Goal: Information Seeking & Learning: Compare options

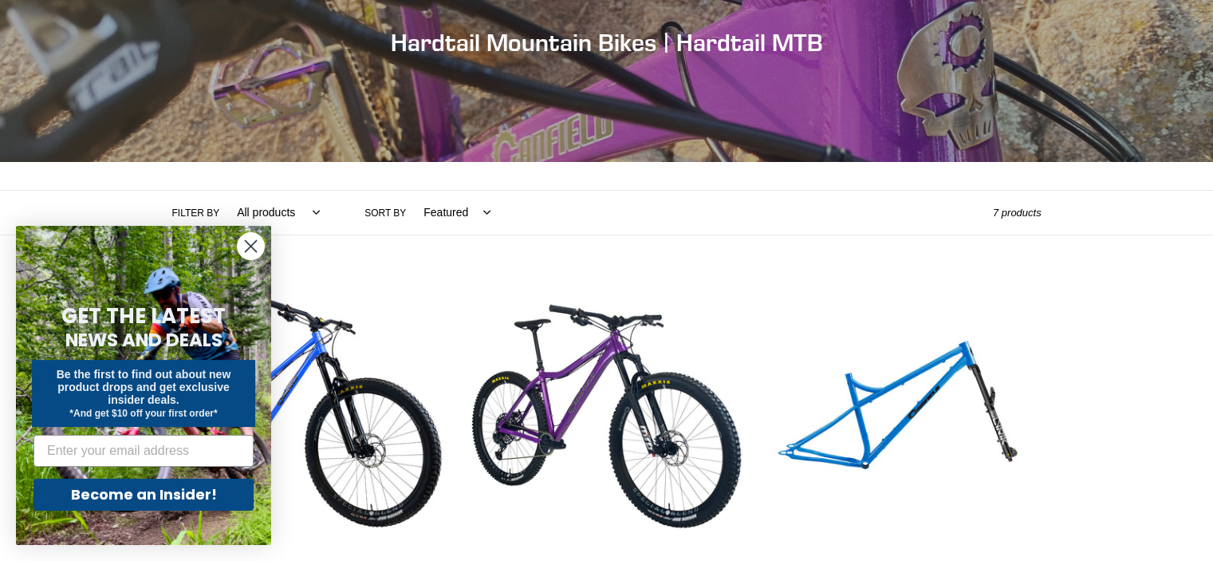
click at [243, 256] on circle "Close dialog" at bounding box center [251, 246] width 26 height 26
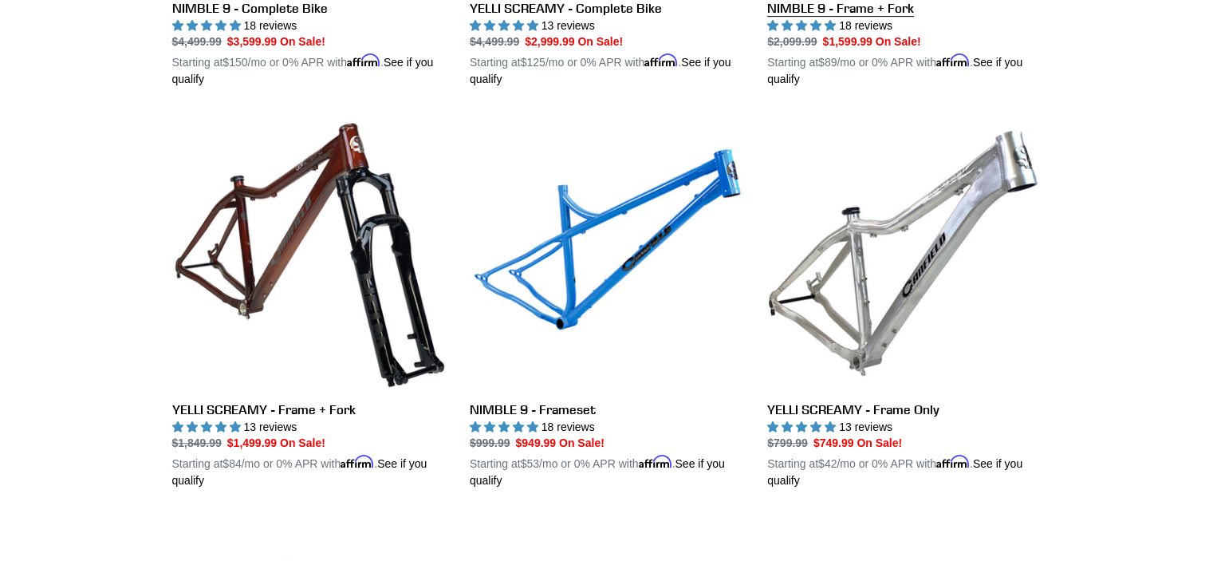
scroll to position [759, 0]
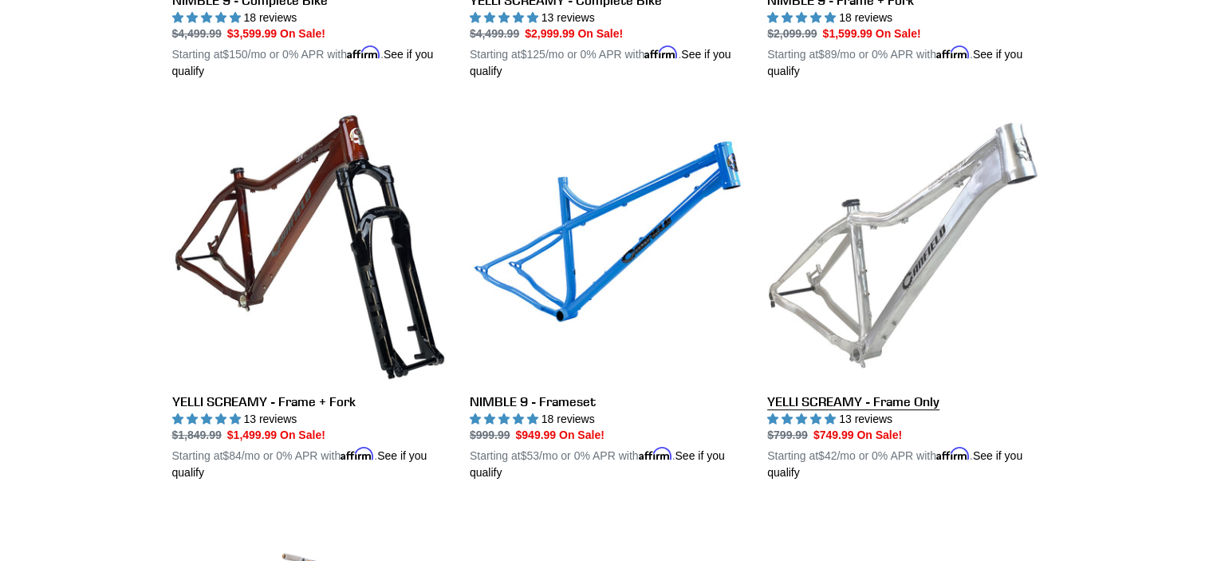
click at [915, 400] on link "YELLI SCREAMY - Frame Only" at bounding box center [904, 294] width 274 height 373
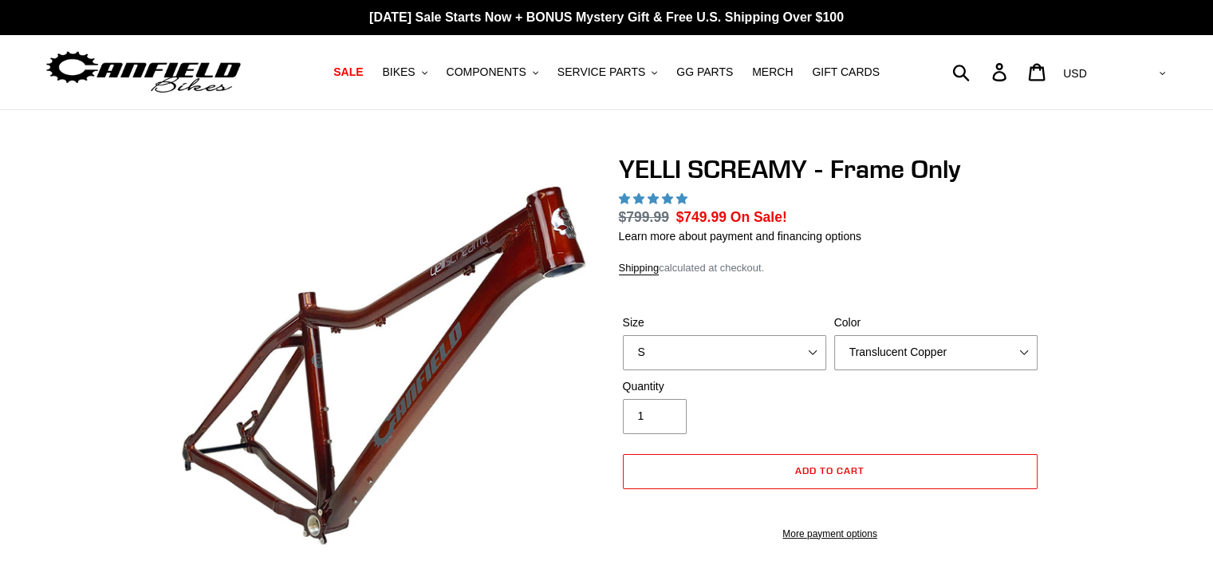
select select "highest-rating"
click at [934, 357] on select "Translucent Copper Purple Haze Raw" at bounding box center [935, 352] width 203 height 35
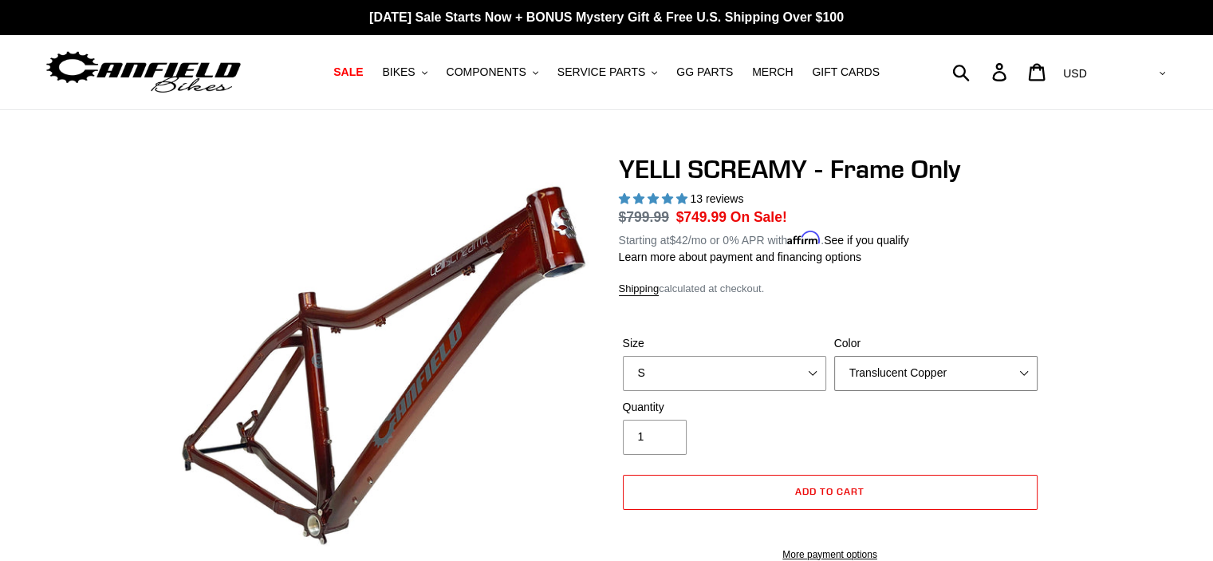
click at [934, 357] on select "Translucent Copper Purple Haze Raw" at bounding box center [935, 373] width 203 height 35
select select "Raw"
click at [834, 356] on select "Translucent Copper Purple Haze Raw" at bounding box center [935, 373] width 203 height 35
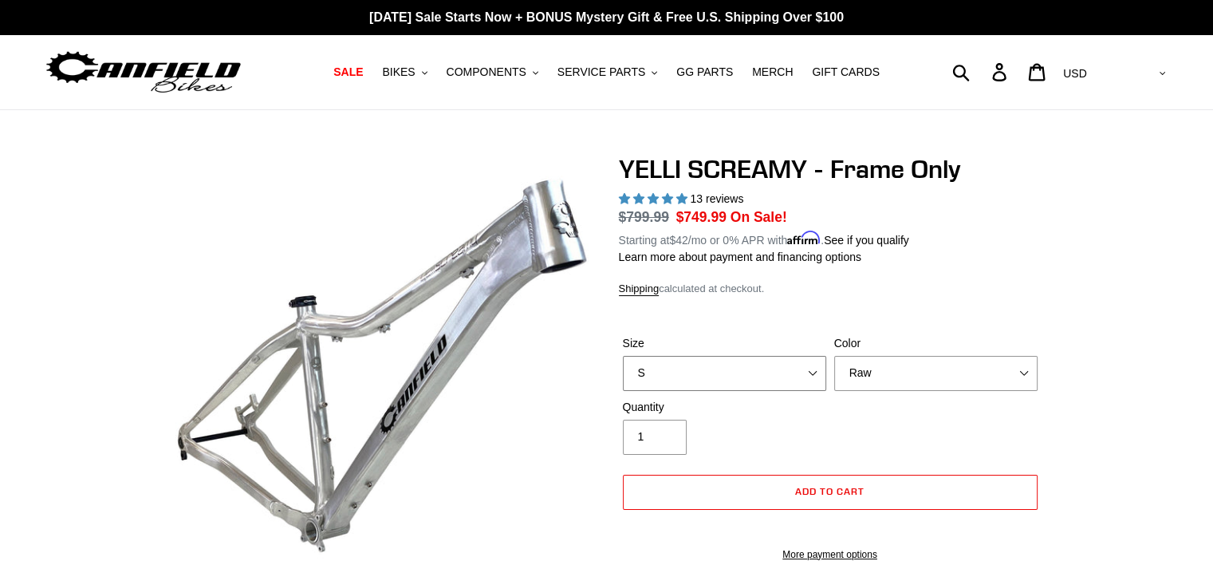
click at [736, 375] on select "S M L XL" at bounding box center [724, 373] width 203 height 35
select select "M"
click at [623, 356] on select "S M L XL" at bounding box center [724, 373] width 203 height 35
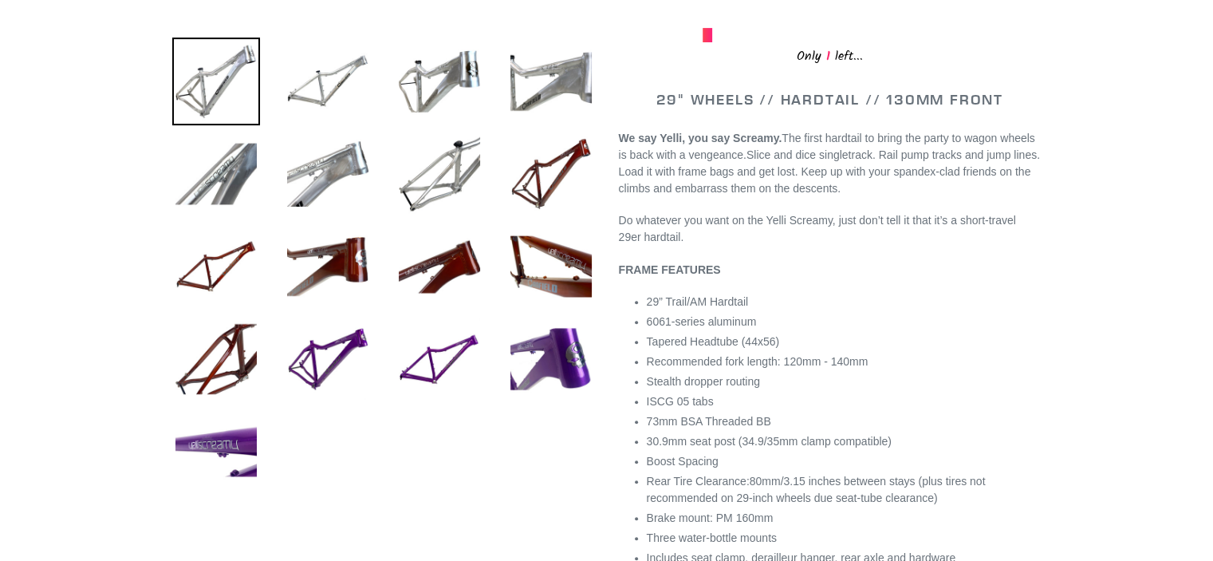
scroll to position [566, 0]
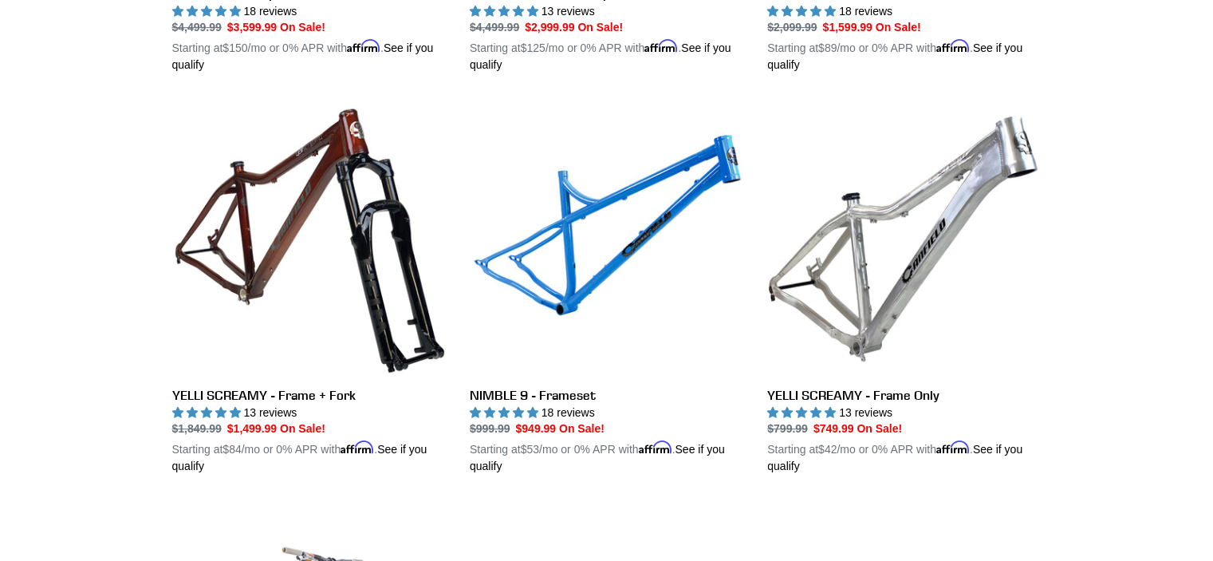
scroll to position [764, 0]
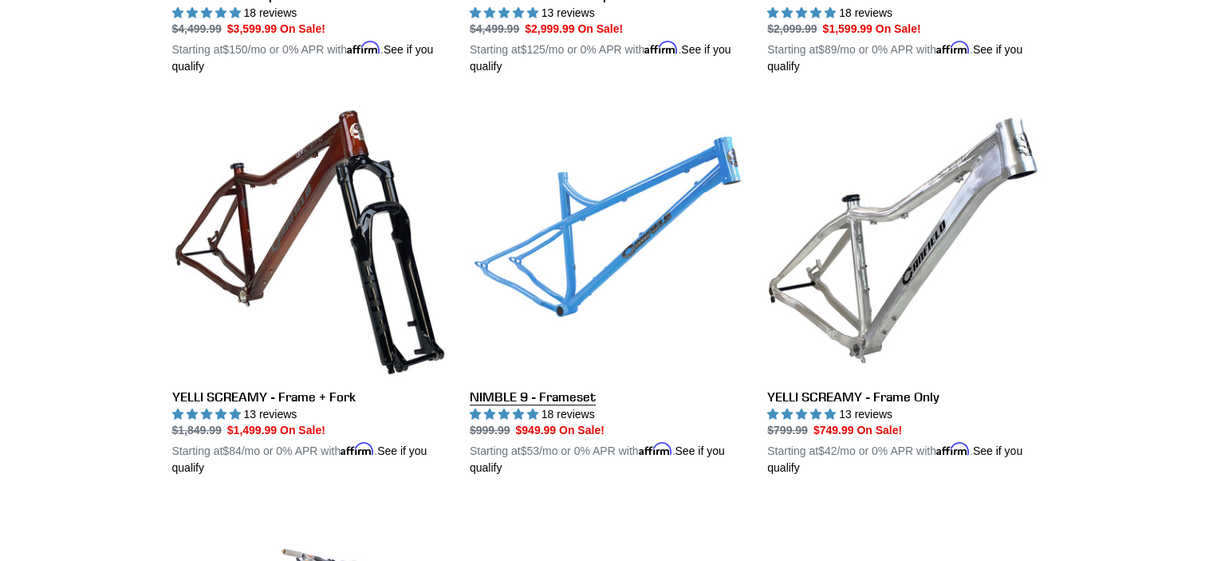
click at [612, 340] on link "NIMBLE 9 - Frameset" at bounding box center [607, 289] width 274 height 373
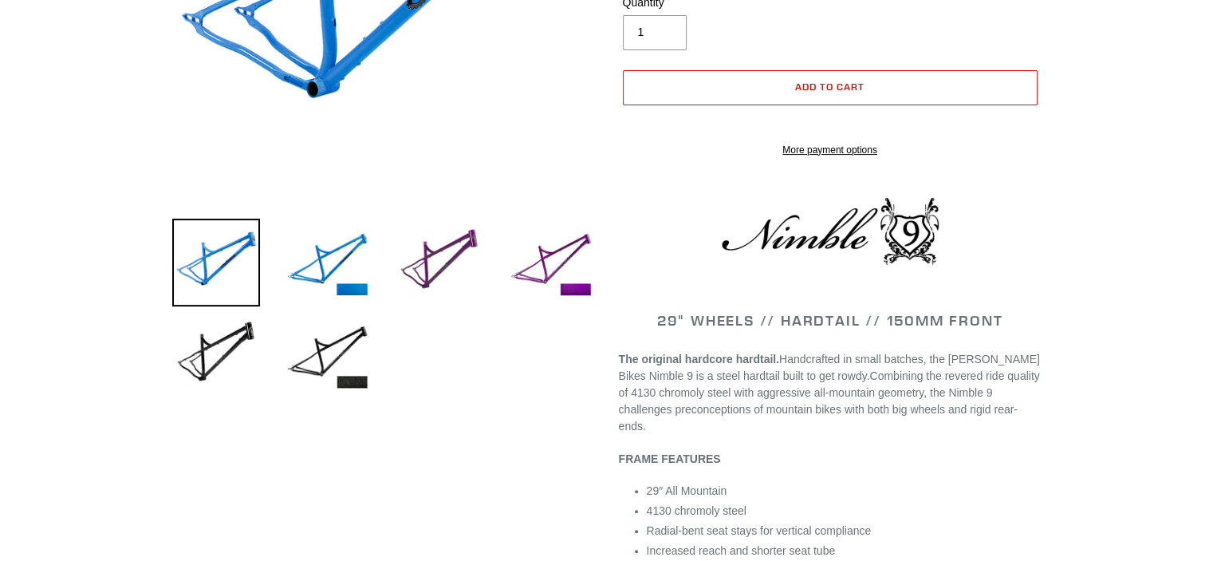
select select "highest-rating"
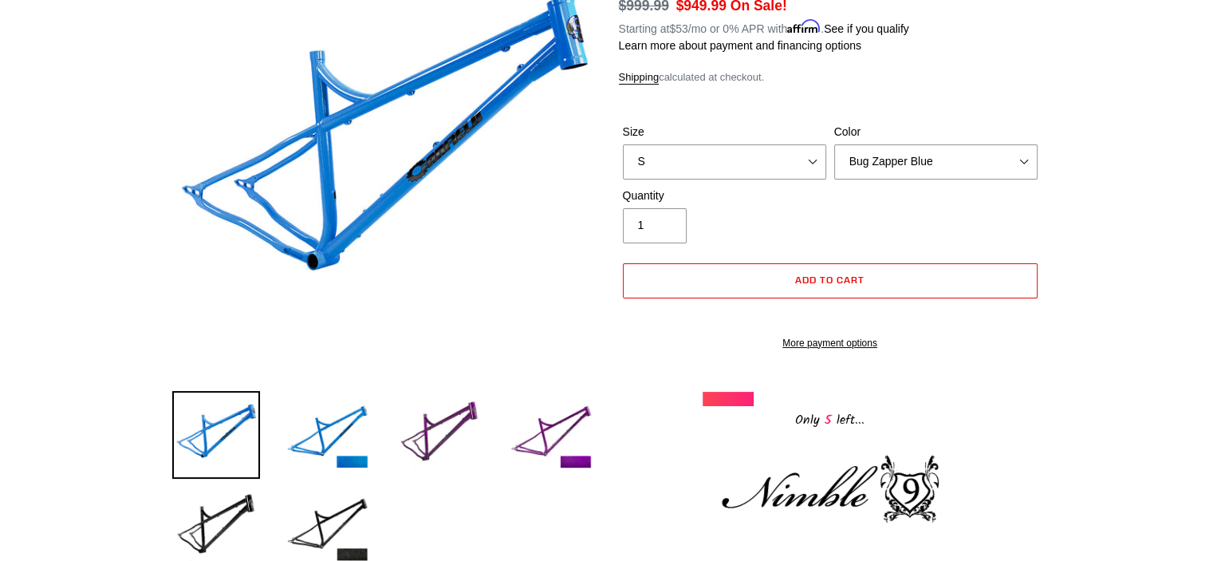
scroll to position [178, 0]
